Goal: Information Seeking & Learning: Find specific fact

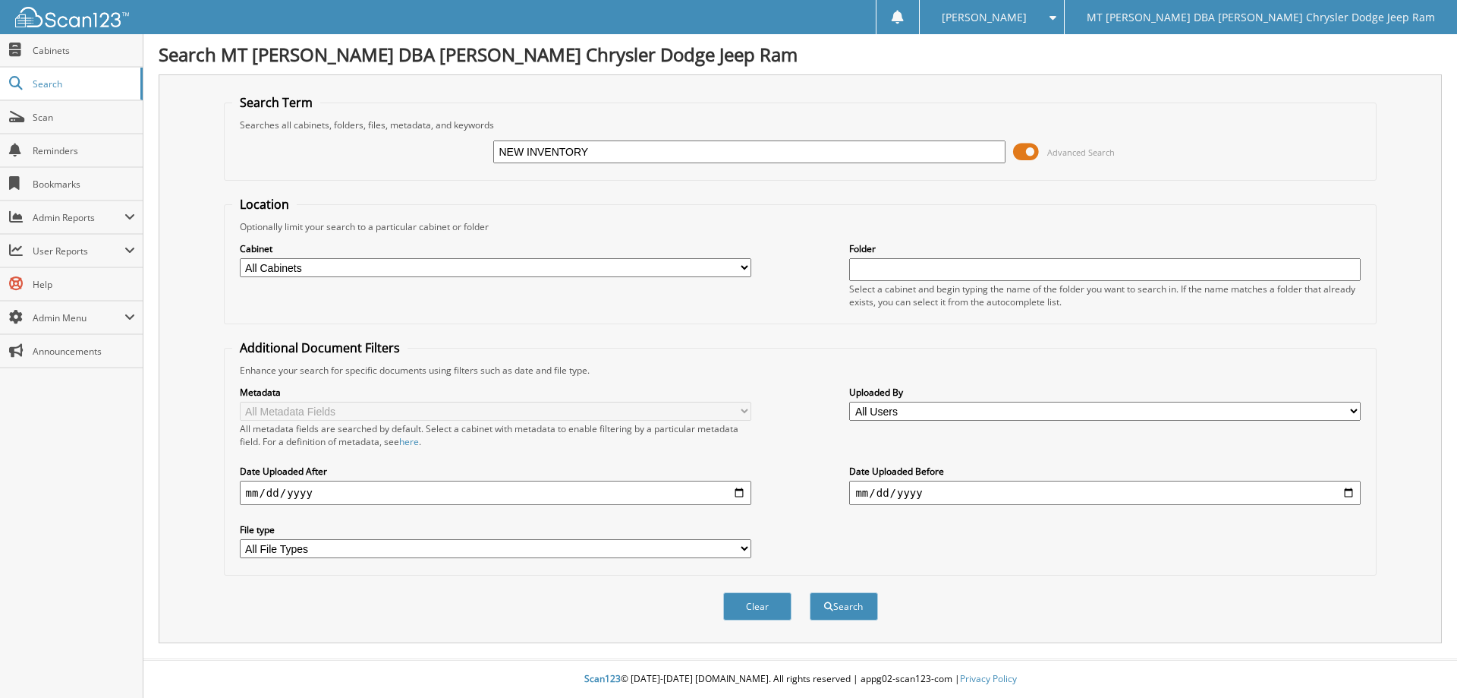
type input "NEW INVENTORY"
click at [810, 592] on button "Search" at bounding box center [844, 606] width 68 height 28
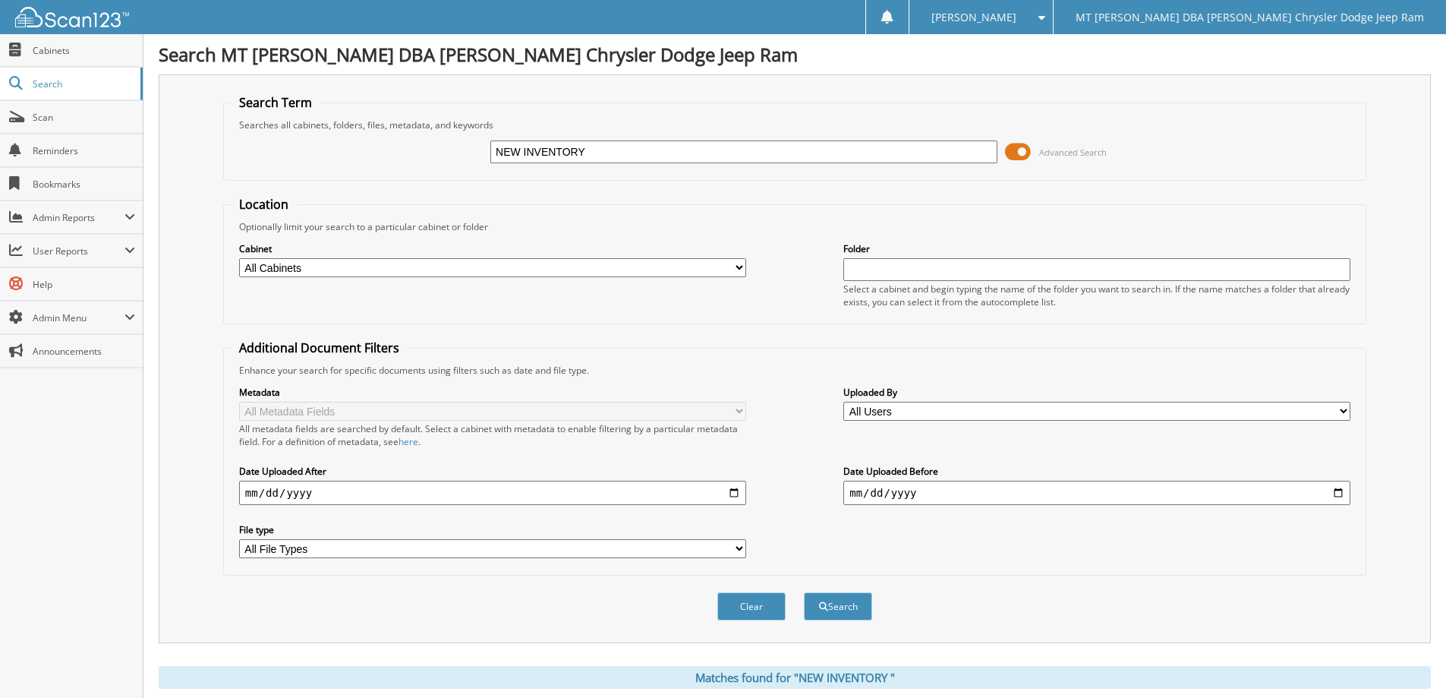
click at [326, 272] on select "All Cabinets ACCOUNTS PAYABLE ACCOUNTS RECEIVABLE CAR DEALS HR PARTS INVOICES S…" at bounding box center [492, 267] width 507 height 19
select select "22965"
click at [239, 258] on select "All Cabinets ACCOUNTS PAYABLE ACCOUNTS RECEIVABLE CAR DEALS HR PARTS INVOICES S…" at bounding box center [492, 267] width 507 height 19
click at [829, 610] on button "Search" at bounding box center [838, 606] width 68 height 28
click at [898, 418] on select "All Users Accounts Payable Ana Hernandez andrew legrand Andrew Legrand Carson L…" at bounding box center [1096, 411] width 507 height 19
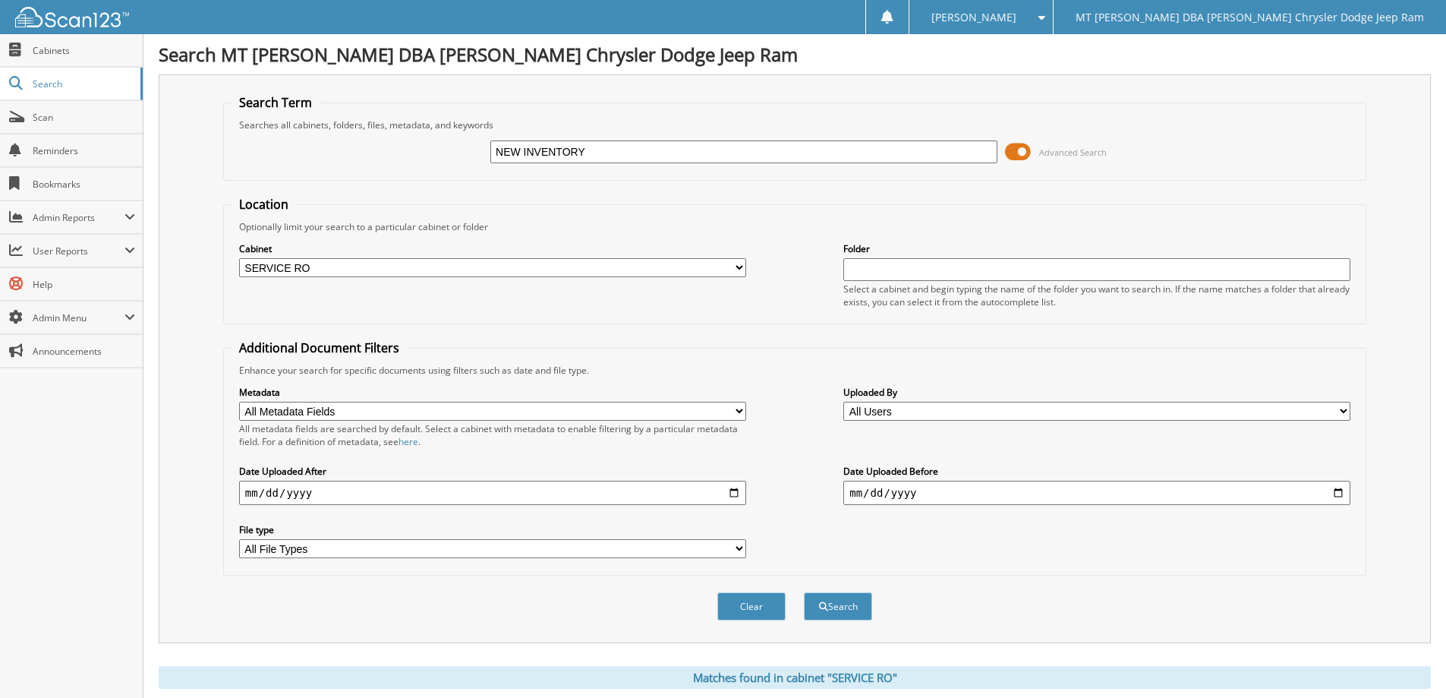
select select "57187"
click at [843, 402] on select "All Users Accounts Payable Ana Hernandez andrew legrand Andrew Legrand Carson L…" at bounding box center [1096, 411] width 507 height 19
click at [829, 612] on button "Search" at bounding box center [838, 606] width 68 height 28
click at [343, 496] on input "date" at bounding box center [492, 492] width 507 height 24
click at [735, 497] on input "date" at bounding box center [492, 492] width 507 height 24
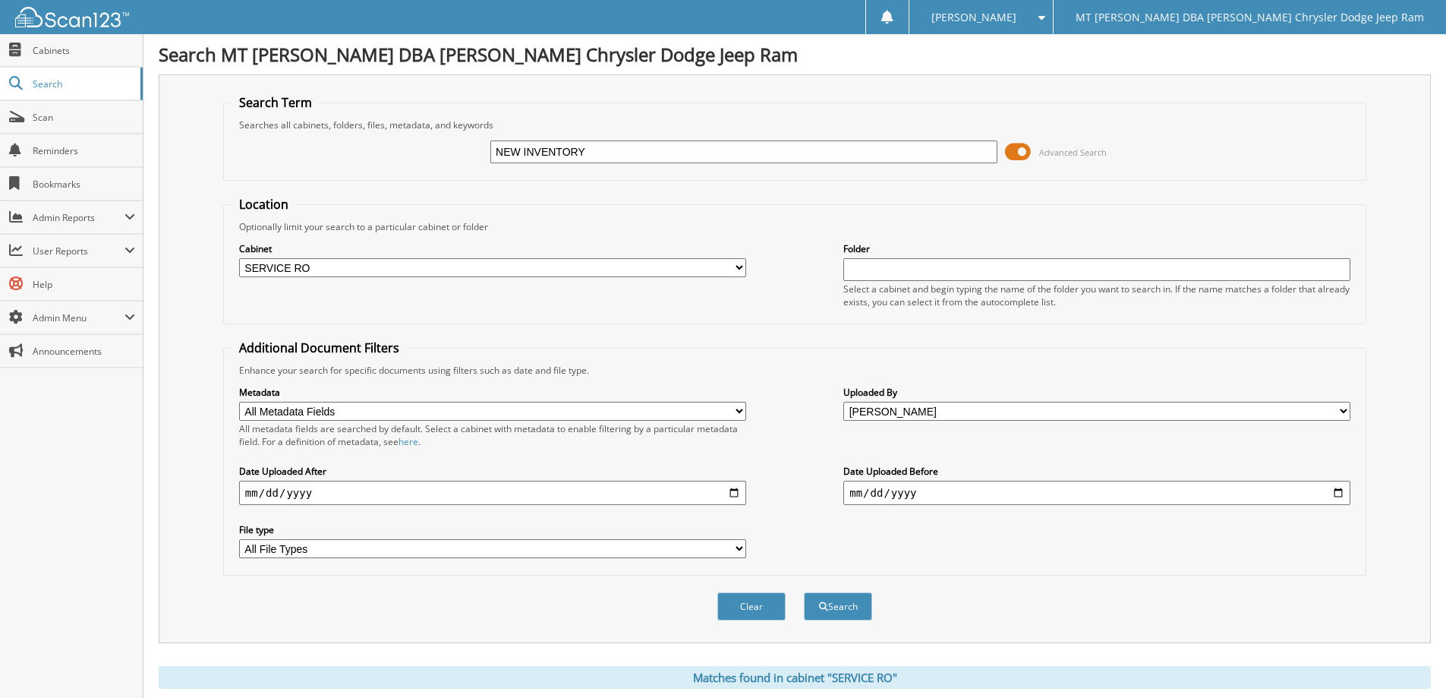
drag, startPoint x: 1136, startPoint y: 525, endPoint x: 1353, endPoint y: 491, distance: 219.8
click at [1136, 525] on div "Metadata All Metadata Fields Owner RO Date Work Phone Home Phone Stock No Plate…" at bounding box center [795, 472] width 1126 height 191
click at [733, 494] on input "date" at bounding box center [492, 492] width 507 height 24
type input "[DATE]"
click at [826, 610] on span "submit" at bounding box center [823, 606] width 9 height 9
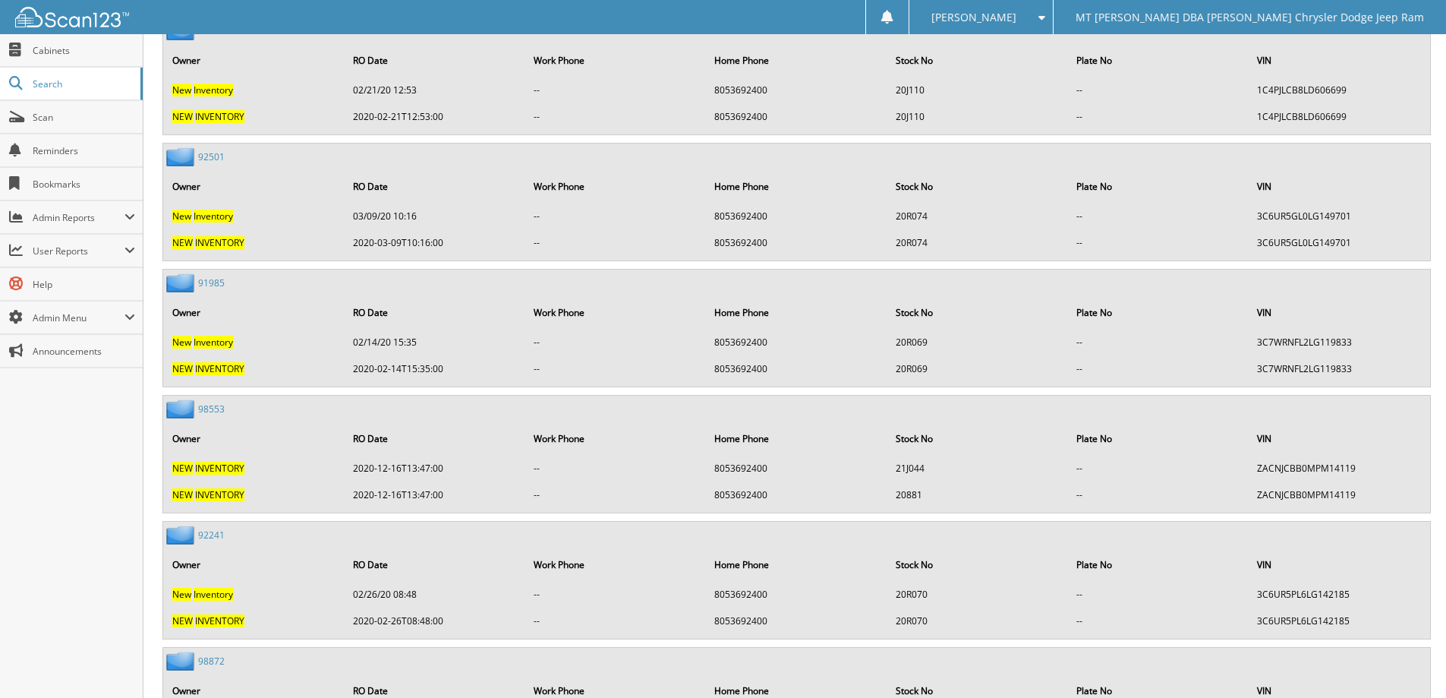
scroll to position [6528, 0]
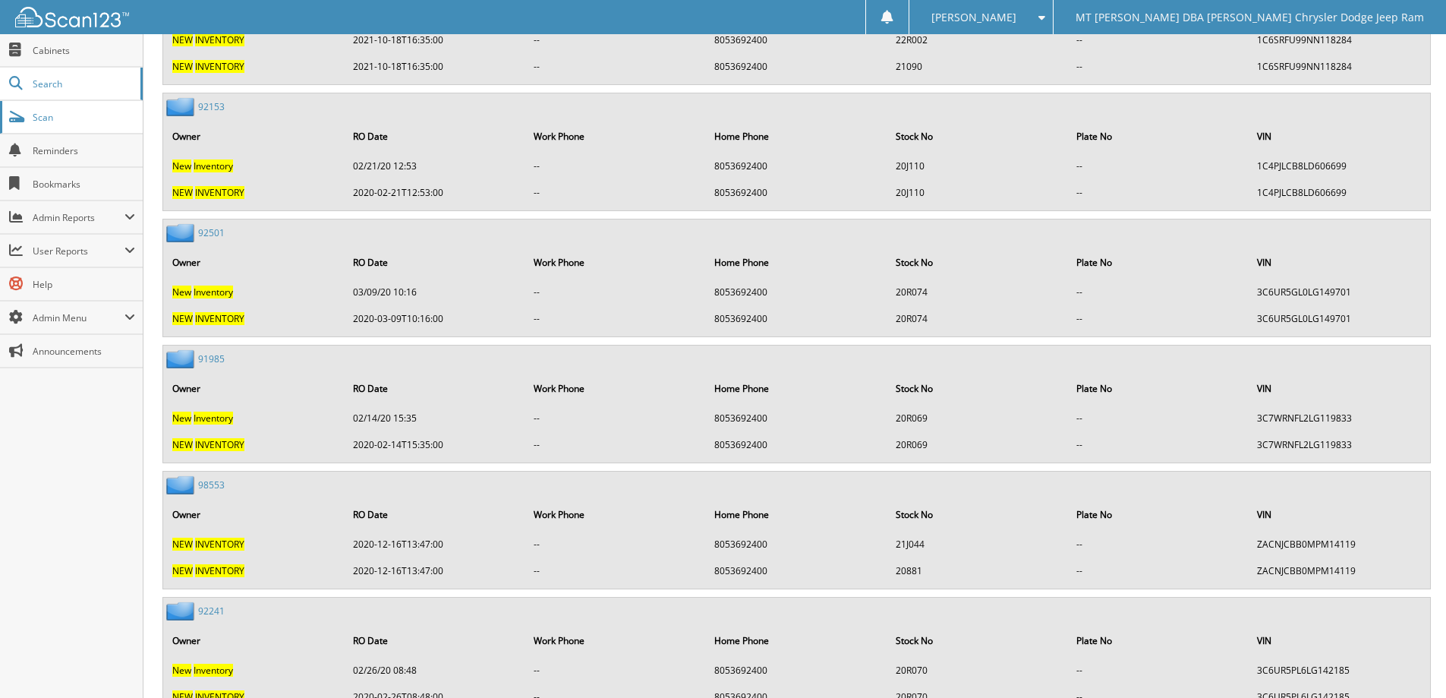
click at [71, 111] on span "Scan" at bounding box center [84, 117] width 102 height 13
